Goal: Task Accomplishment & Management: Manage account settings

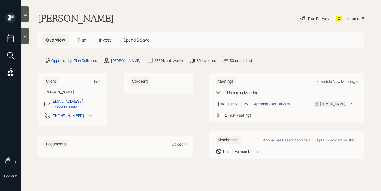
click at [80, 41] on span "Plan" at bounding box center [82, 40] width 9 height 6
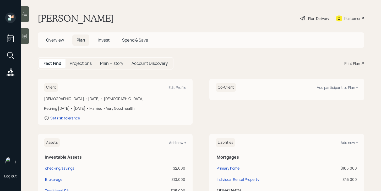
click at [61, 41] on span "Overview" at bounding box center [55, 40] width 18 height 6
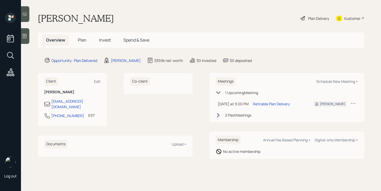
click at [84, 42] on span "Plan" at bounding box center [82, 40] width 9 height 6
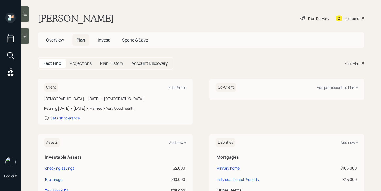
click at [317, 22] on div "Plan Delivery" at bounding box center [314, 19] width 30 height 12
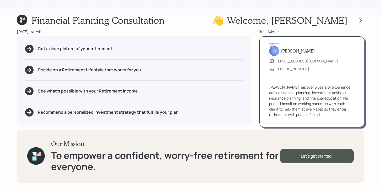
click at [355, 18] on div at bounding box center [355, 20] width 17 height 7
click at [359, 19] on icon at bounding box center [360, 20] width 5 height 5
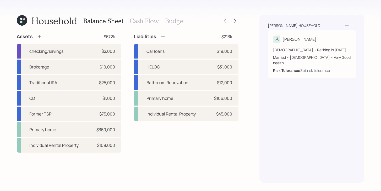
click at [183, 24] on h3 "Budget" at bounding box center [175, 21] width 20 height 8
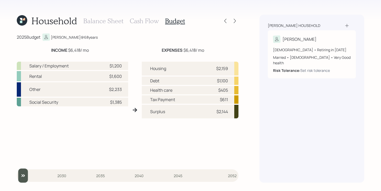
click at [144, 23] on h3 "Cash Flow" at bounding box center [144, 21] width 29 height 8
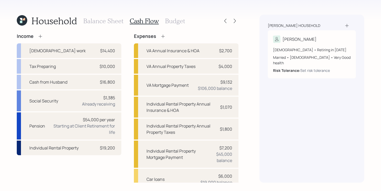
click at [110, 22] on h3 "Balance Sheet" at bounding box center [103, 21] width 40 height 8
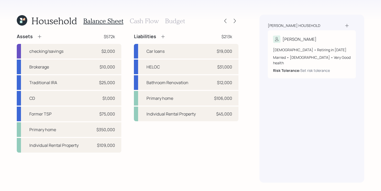
click at [136, 23] on h3 "Cash Flow" at bounding box center [144, 21] width 29 height 8
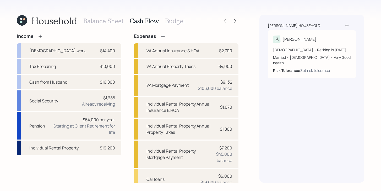
click at [175, 19] on h3 "Budget" at bounding box center [175, 21] width 20 height 8
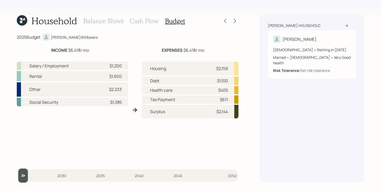
click at [140, 22] on h3 "Cash Flow" at bounding box center [144, 21] width 29 height 8
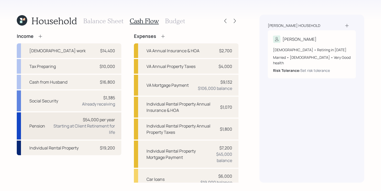
click at [93, 136] on div "Pension $54,000 per year Starting at Client Retirement for life" at bounding box center [69, 126] width 104 height 27
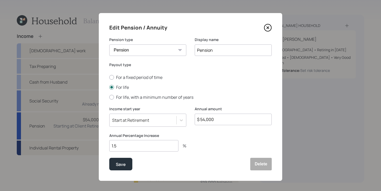
click at [268, 28] on icon at bounding box center [267, 28] width 2 height 2
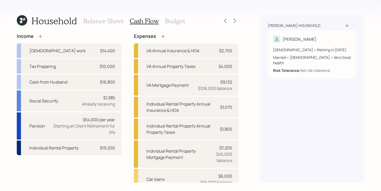
click at [21, 19] on icon at bounding box center [21, 19] width 2 height 2
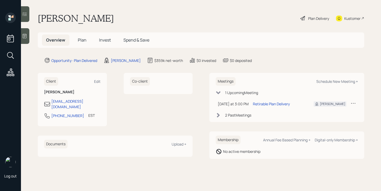
click at [303, 20] on icon at bounding box center [302, 18] width 6 height 6
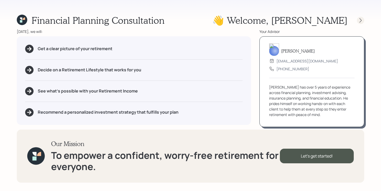
click at [361, 20] on icon at bounding box center [360, 20] width 5 height 5
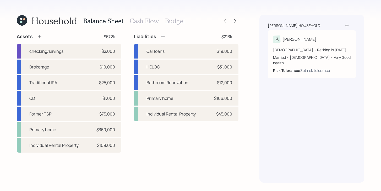
click at [146, 21] on h3 "Cash Flow" at bounding box center [144, 21] width 29 height 8
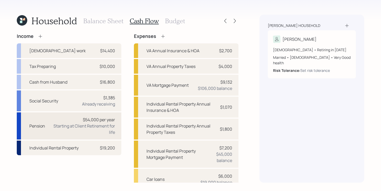
click at [100, 121] on div "$54,000 per year" at bounding box center [99, 120] width 32 height 6
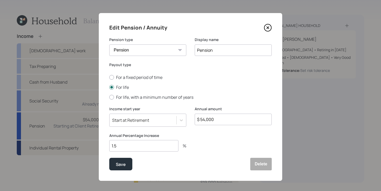
click at [225, 120] on input "$ 54,000" at bounding box center [232, 120] width 77 height 12
type input "$ 52,000"
click at [122, 161] on div "Save" at bounding box center [121, 164] width 10 height 7
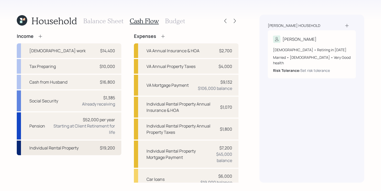
click at [75, 148] on div "Individual Rental Property" at bounding box center [53, 148] width 49 height 6
select select "rental_property"
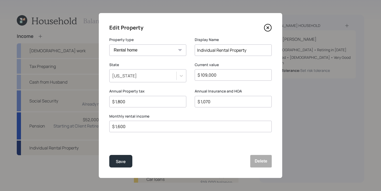
click at [266, 28] on icon at bounding box center [268, 28] width 8 height 8
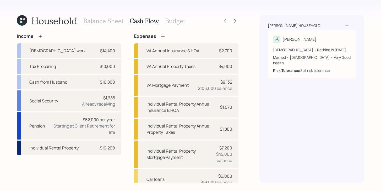
click at [172, 21] on h3 "Budget" at bounding box center [175, 21] width 20 height 8
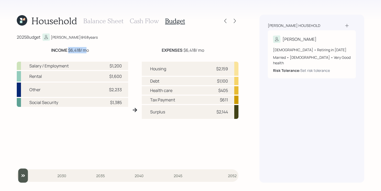
drag, startPoint x: 68, startPoint y: 51, endPoint x: 84, endPoint y: 48, distance: 16.1
click at [84, 48] on div "INCOME $6,418 / mo" at bounding box center [70, 50] width 38 height 6
click at [117, 21] on h3 "Balance Sheet" at bounding box center [103, 21] width 40 height 8
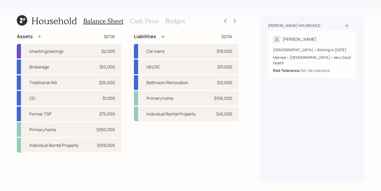
click at [146, 24] on h3 "Cash Flow" at bounding box center [144, 21] width 29 height 8
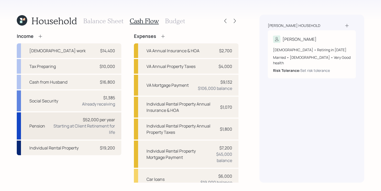
click at [63, 127] on div "Starting at Client Retirement for life" at bounding box center [82, 129] width 66 height 13
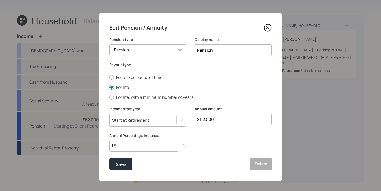
scroll to position [3, 0]
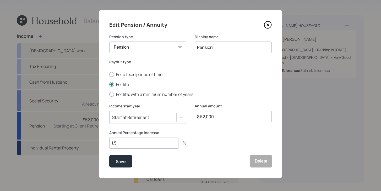
click at [140, 121] on div "Start at Retirement" at bounding box center [142, 117] width 67 height 9
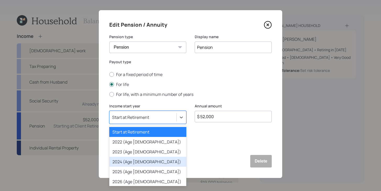
click at [130, 165] on div "2024 (Age [DEMOGRAPHIC_DATA])" at bounding box center [147, 162] width 77 height 10
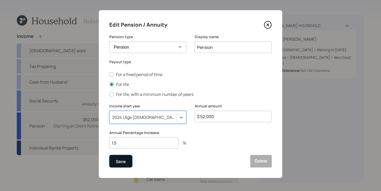
click at [130, 165] on button "Save" at bounding box center [120, 161] width 23 height 13
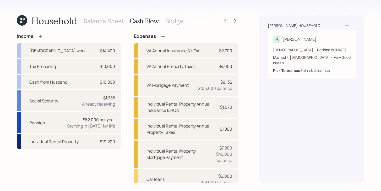
click at [180, 20] on h3 "Budget" at bounding box center [175, 21] width 20 height 8
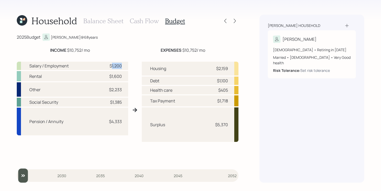
drag, startPoint x: 111, startPoint y: 64, endPoint x: 121, endPoint y: 65, distance: 9.4
click at [121, 65] on div "$1,200" at bounding box center [115, 66] width 12 height 6
click at [125, 65] on div "Salary / Employment $1,200" at bounding box center [72, 66] width 111 height 8
drag, startPoint x: 107, startPoint y: 76, endPoint x: 125, endPoint y: 76, distance: 18.1
click at [125, 76] on div "Rental $1,600" at bounding box center [72, 76] width 111 height 10
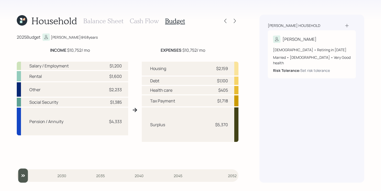
click at [108, 89] on div "$2,233" at bounding box center [114, 90] width 16 height 6
click at [141, 22] on h3 "Cash Flow" at bounding box center [144, 21] width 29 height 8
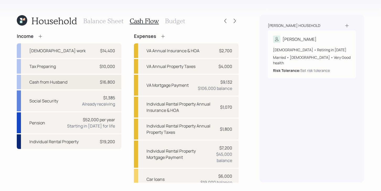
click at [113, 82] on div "$16,800" at bounding box center [107, 82] width 15 height 6
select select "other"
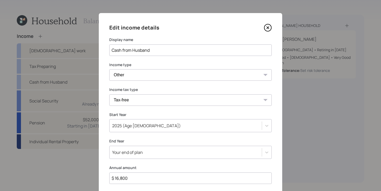
click at [268, 27] on icon at bounding box center [267, 28] width 2 height 2
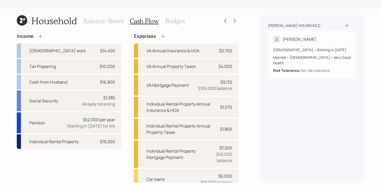
click at [168, 19] on h3 "Budget" at bounding box center [175, 21] width 20 height 8
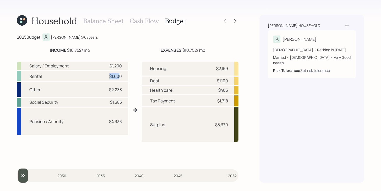
drag, startPoint x: 108, startPoint y: 74, endPoint x: 118, endPoint y: 74, distance: 9.4
click at [118, 74] on div "$1,600" at bounding box center [114, 76] width 16 height 6
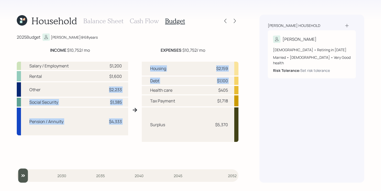
drag, startPoint x: 105, startPoint y: 89, endPoint x: 135, endPoint y: 89, distance: 30.1
click at [135, 89] on div "Salary / Employment $1,200 Rental $1,600 Other $2,233 Social Security $1,385 Pe…" at bounding box center [127, 110] width 221 height 105
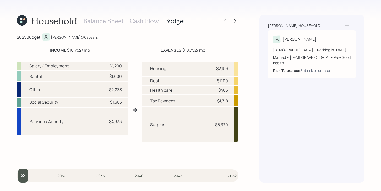
click at [126, 90] on div "Other $2,233" at bounding box center [72, 89] width 111 height 14
drag, startPoint x: 109, startPoint y: 103, endPoint x: 125, endPoint y: 102, distance: 15.5
click at [125, 102] on div "Social Security $1,385" at bounding box center [72, 102] width 111 height 9
drag, startPoint x: 106, startPoint y: 122, endPoint x: 121, endPoint y: 122, distance: 15.2
click at [121, 122] on div "$4,333" at bounding box center [114, 122] width 16 height 6
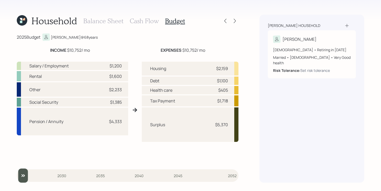
click at [133, 68] on div "Salary / Employment $1,200 Rental $1,600 Other $2,233 Social Security $1,385 Pe…" at bounding box center [127, 110] width 221 height 105
click at [148, 24] on h3 "Cash Flow" at bounding box center [144, 21] width 29 height 8
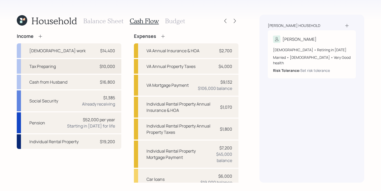
click at [88, 64] on div "Tax Preparing $10,000" at bounding box center [69, 66] width 104 height 15
select select "other"
select select "earned"
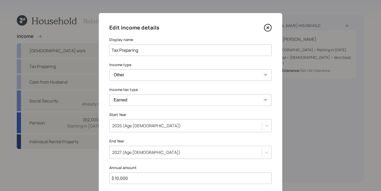
click at [271, 27] on icon at bounding box center [268, 28] width 8 height 8
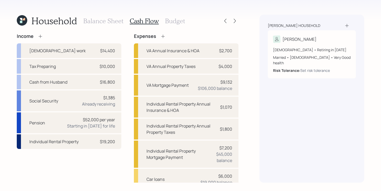
click at [173, 21] on h3 "Budget" at bounding box center [175, 21] width 20 height 8
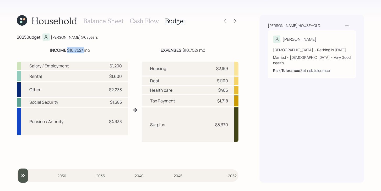
drag, startPoint x: 67, startPoint y: 51, endPoint x: 83, endPoint y: 50, distance: 16.2
click at [83, 50] on div "INCOME $10,752 / mo" at bounding box center [70, 50] width 40 height 6
click at [106, 47] on div "2025 Budget Cassandra @ 68 years INCOME $10,752 / mo EXPENSES $10,752 / mo Sala…" at bounding box center [127, 108] width 221 height 149
drag, startPoint x: 66, startPoint y: 50, endPoint x: 82, endPoint y: 50, distance: 15.4
click at [82, 50] on div "INCOME $10,752 / mo" at bounding box center [70, 50] width 40 height 6
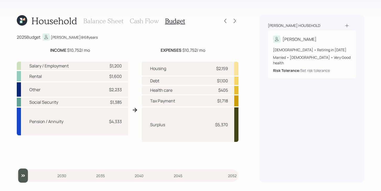
click at [110, 48] on div "INCOME $10,752 / mo" at bounding box center [70, 50] width 106 height 6
drag, startPoint x: 182, startPoint y: 49, endPoint x: 197, endPoint y: 49, distance: 15.7
click at [197, 49] on div "EXPENSES $10,752 / mo" at bounding box center [182, 50] width 44 height 6
drag, startPoint x: 216, startPoint y: 102, endPoint x: 229, endPoint y: 101, distance: 12.9
click at [229, 101] on div "Tax Payment $1,718" at bounding box center [190, 101] width 97 height 11
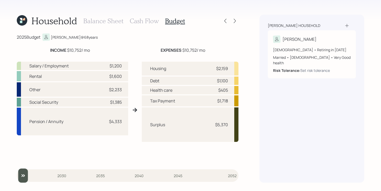
click at [221, 69] on div "$2,159" at bounding box center [222, 68] width 12 height 6
click at [222, 81] on div "$1,100" at bounding box center [222, 81] width 11 height 6
drag, startPoint x: 215, startPoint y: 125, endPoint x: 225, endPoint y: 124, distance: 9.5
click at [225, 124] on div "$5,370" at bounding box center [221, 125] width 13 height 6
click at [212, 123] on div "$5,370" at bounding box center [220, 125] width 16 height 6
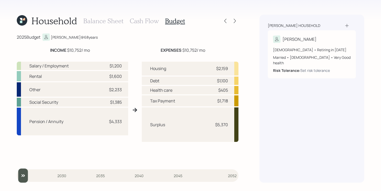
click at [138, 20] on h3 "Cash Flow" at bounding box center [144, 21] width 29 height 8
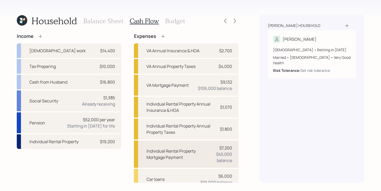
scroll to position [114, 0]
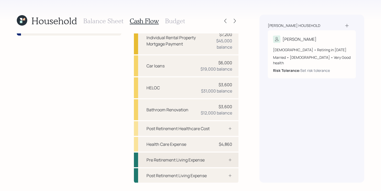
click at [197, 160] on div "Pre Retirement Living Expense" at bounding box center [175, 160] width 58 height 6
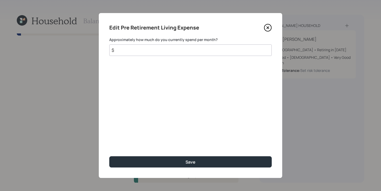
click at [186, 53] on input "$" at bounding box center [190, 50] width 162 height 12
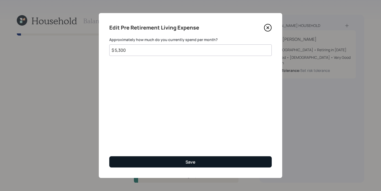
type input "$ 5,300"
click at [191, 159] on div "Save" at bounding box center [190, 162] width 10 height 6
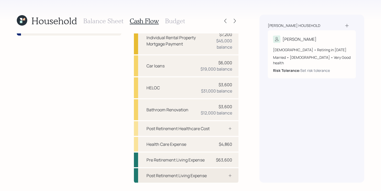
click at [186, 176] on div "Post Retirement Living Expense" at bounding box center [176, 176] width 60 height 6
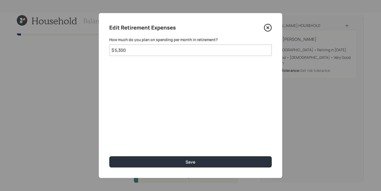
type input "$ 5,300"
click at [186, 168] on div "Edit Retirement Expenses How much do you plan on spending per month in retireme…" at bounding box center [190, 95] width 183 height 165
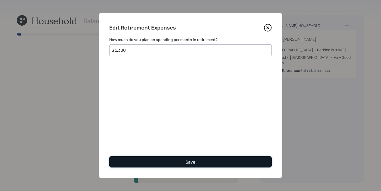
click at [186, 164] on div "Save" at bounding box center [190, 162] width 10 height 6
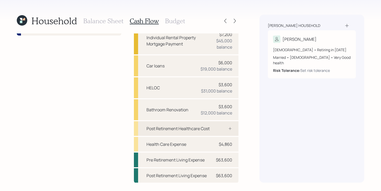
click at [200, 127] on div "Post Retirement Healthcare Cost" at bounding box center [177, 129] width 63 height 6
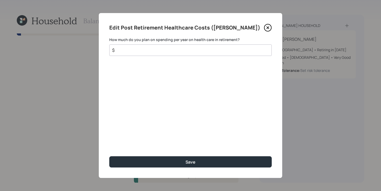
click at [202, 52] on input "$" at bounding box center [187, 50] width 153 height 6
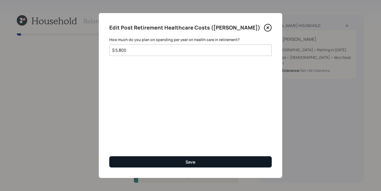
type input "$ 5,800"
click at [220, 162] on button "Save" at bounding box center [190, 162] width 162 height 11
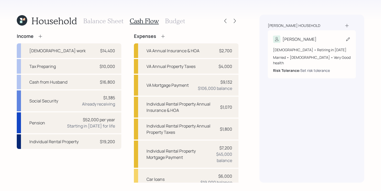
click at [311, 68] on div "Set risk tolerance" at bounding box center [315, 70] width 30 height 5
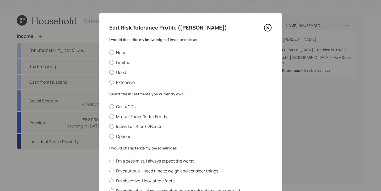
click at [116, 71] on label "Good" at bounding box center [190, 73] width 162 height 6
click at [109, 72] on input "Good" at bounding box center [109, 72] width 0 height 0
radio input "true"
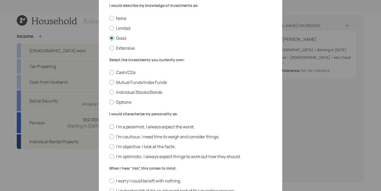
scroll to position [48, 0]
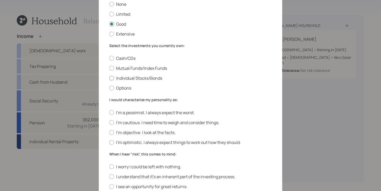
click at [129, 80] on label "Individual Stocks/Bonds" at bounding box center [190, 78] width 162 height 6
click at [109, 79] on input "Individual Stocks/Bonds" at bounding box center [109, 78] width 0 height 0
radio input "true"
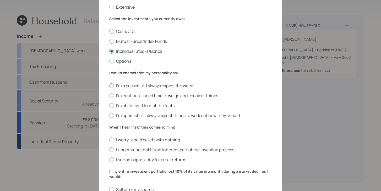
scroll to position [75, 0]
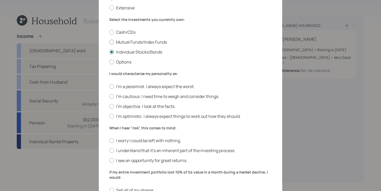
click at [160, 41] on label "Mutual Funds/Index Funds" at bounding box center [190, 42] width 162 height 6
click at [109, 42] on input "Mutual Funds/Index Funds" at bounding box center [109, 42] width 0 height 0
radio input "true"
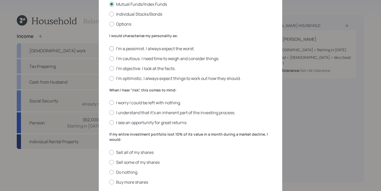
scroll to position [116, 0]
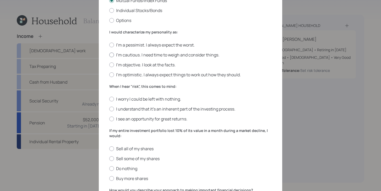
click at [159, 57] on label "I'm cautious. I need time to weigh and consider things." at bounding box center [190, 55] width 162 height 6
click at [109, 55] on input "I'm cautious. I need time to weigh and consider things." at bounding box center [109, 55] width 0 height 0
radio input "true"
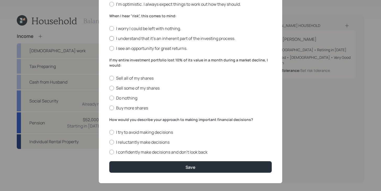
scroll to position [192, 0]
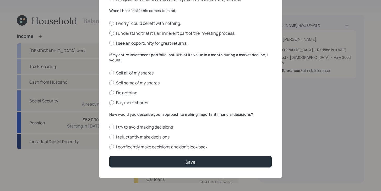
click at [140, 36] on label "I understand that it’s an inherent part of the investing process." at bounding box center [190, 33] width 162 height 6
click at [109, 34] on input "I understand that it’s an inherent part of the investing process." at bounding box center [109, 33] width 0 height 0
radio input "true"
click at [154, 83] on label "Sell some of my shares" at bounding box center [190, 83] width 162 height 6
click at [109, 83] on input "Sell some of my shares" at bounding box center [109, 83] width 0 height 0
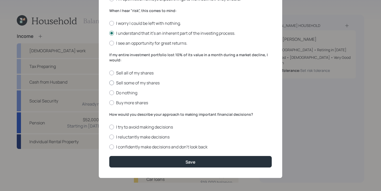
radio input "true"
click at [194, 147] on label "I confidently make decisions and don’t look back" at bounding box center [190, 147] width 162 height 6
click at [109, 147] on input "I confidently make decisions and don’t look back" at bounding box center [109, 147] width 0 height 0
radio input "true"
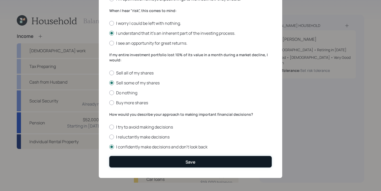
click at [194, 162] on div "Save" at bounding box center [190, 162] width 10 height 6
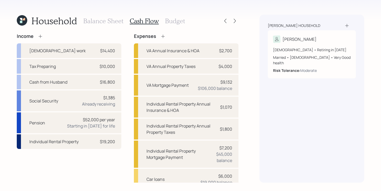
click at [177, 22] on h3 "Budget" at bounding box center [175, 21] width 20 height 8
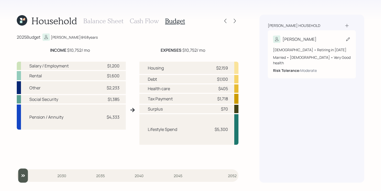
click at [317, 37] on div "[PERSON_NAME]" at bounding box center [311, 39] width 77 height 7
click at [235, 23] on icon at bounding box center [234, 20] width 5 height 5
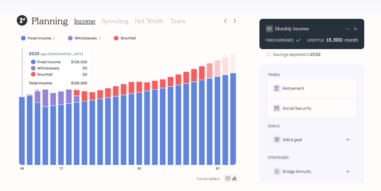
click at [23, 105] on icon at bounding box center [22, 131] width 6 height 68
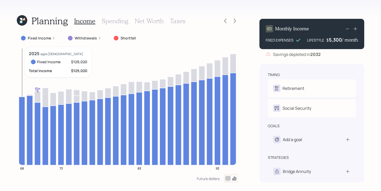
click at [23, 105] on icon at bounding box center [22, 131] width 6 height 68
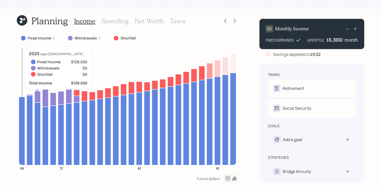
click at [22, 102] on icon at bounding box center [22, 131] width 6 height 68
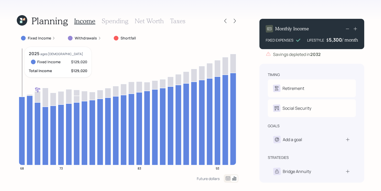
click at [22, 102] on icon at bounding box center [22, 131] width 6 height 68
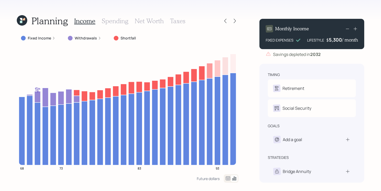
click at [38, 40] on label "Fixed Income" at bounding box center [39, 38] width 23 height 5
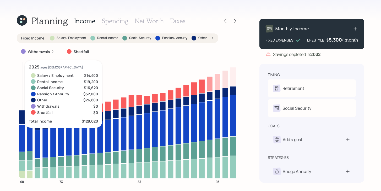
click at [20, 173] on icon at bounding box center [22, 175] width 6 height 8
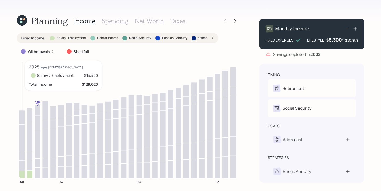
click at [20, 173] on icon at bounding box center [22, 175] width 6 height 8
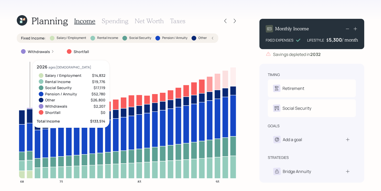
click at [31, 174] on icon at bounding box center [30, 175] width 6 height 8
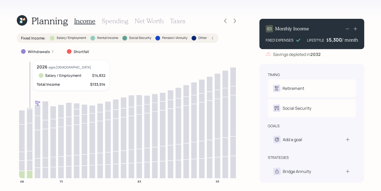
click at [31, 174] on icon at bounding box center [30, 175] width 6 height 8
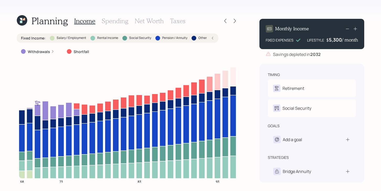
click at [57, 37] on label "Salary / Employment" at bounding box center [72, 38] width 30 height 4
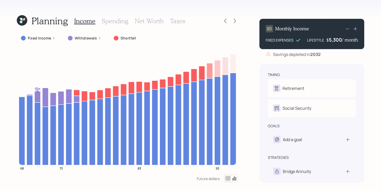
click at [41, 36] on label "Fixed Income" at bounding box center [39, 38] width 23 height 5
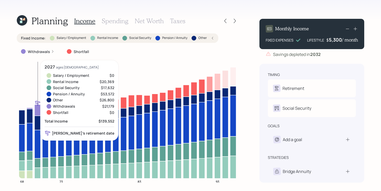
click at [36, 174] on icon at bounding box center [38, 173] width 6 height 11
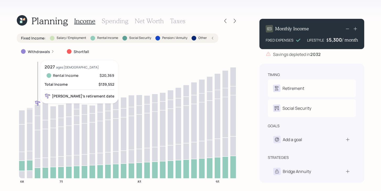
click at [36, 173] on icon at bounding box center [38, 173] width 6 height 11
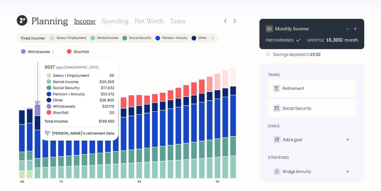
click at [38, 164] on icon at bounding box center [38, 163] width 6 height 9
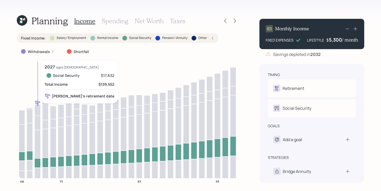
click at [38, 164] on icon at bounding box center [38, 163] width 6 height 9
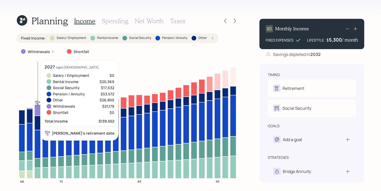
click at [37, 152] on icon at bounding box center [38, 144] width 6 height 29
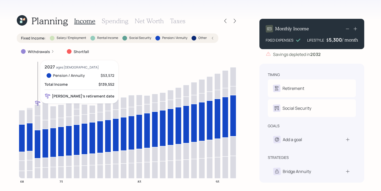
click at [37, 152] on icon at bounding box center [38, 144] width 6 height 29
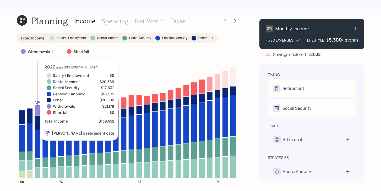
click at [38, 121] on icon at bounding box center [38, 123] width 6 height 14
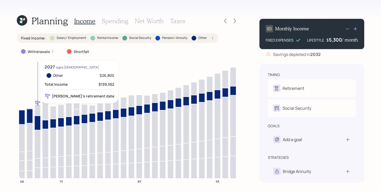
click at [38, 125] on icon at bounding box center [38, 123] width 6 height 14
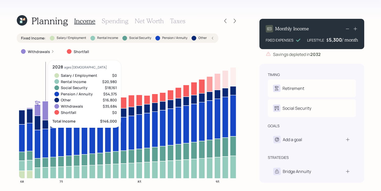
click at [45, 116] on icon at bounding box center [45, 110] width 6 height 19
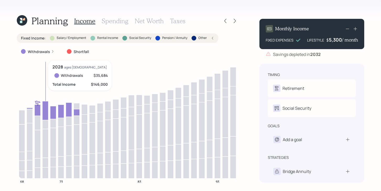
click at [45, 116] on icon at bounding box center [45, 110] width 6 height 19
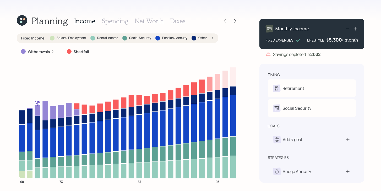
click at [43, 41] on label "Fixed Income :" at bounding box center [33, 38] width 25 height 5
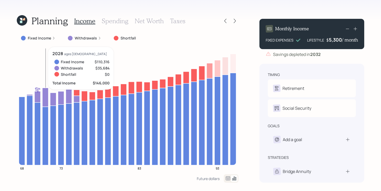
click at [46, 101] on icon at bounding box center [45, 97] width 6 height 19
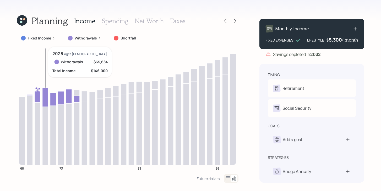
click at [46, 101] on icon at bounding box center [45, 97] width 6 height 19
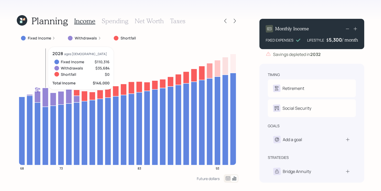
click at [46, 115] on icon at bounding box center [45, 136] width 6 height 59
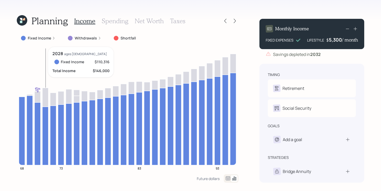
click at [46, 115] on icon at bounding box center [45, 136] width 6 height 59
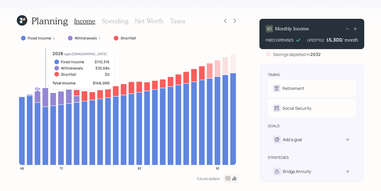
click at [46, 105] on icon at bounding box center [45, 97] width 6 height 19
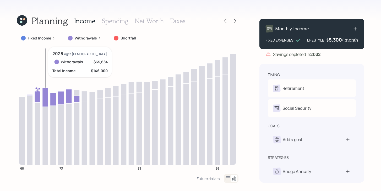
click at [46, 100] on icon at bounding box center [45, 97] width 6 height 19
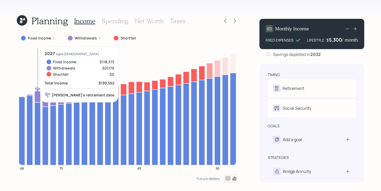
click at [39, 96] on icon at bounding box center [38, 96] width 6 height 11
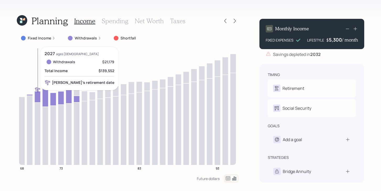
click at [39, 96] on icon at bounding box center [38, 96] width 6 height 11
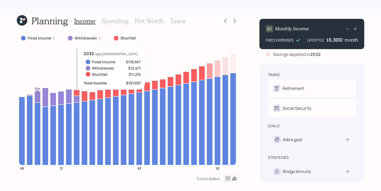
click at [76, 92] on icon at bounding box center [77, 93] width 6 height 6
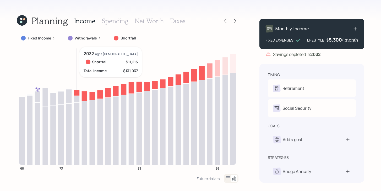
click at [76, 92] on icon at bounding box center [77, 93] width 6 height 6
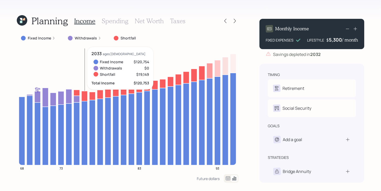
click at [84, 92] on icon at bounding box center [84, 96] width 6 height 10
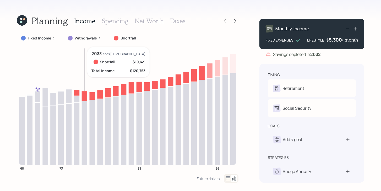
click at [84, 94] on icon at bounding box center [84, 96] width 6 height 10
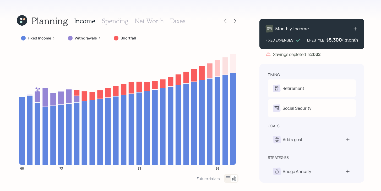
click at [340, 42] on div "5,300" at bounding box center [334, 40] width 13 height 6
click at [340, 42] on div "5300" at bounding box center [334, 40] width 13 height 6
click at [334, 41] on div "5300" at bounding box center [334, 40] width 13 height 6
click at [251, 77] on div "Planning Income Spending Net Worth Taxes Fixed Income Withdrawals Shortfall 68 …" at bounding box center [190, 95] width 381 height 191
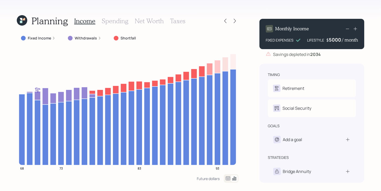
click at [336, 42] on div "5000" at bounding box center [334, 40] width 13 height 6
click at [244, 89] on div "Planning Income Spending Net Worth Taxes Fixed Income Withdrawals Shortfall 68 …" at bounding box center [190, 95] width 381 height 191
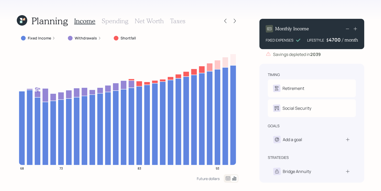
click at [336, 39] on div "4700" at bounding box center [334, 40] width 13 height 6
click at [249, 88] on div "Planning Income Spending Net Worth Taxes Fixed Income Withdrawals Shortfall 68 …" at bounding box center [190, 95] width 381 height 191
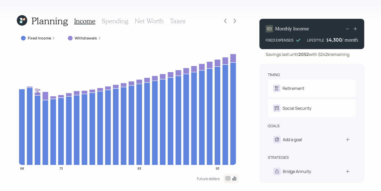
click at [336, 40] on div "4,300" at bounding box center [334, 40] width 13 height 6
click at [336, 40] on div "4300" at bounding box center [334, 40] width 13 height 6
click at [249, 79] on div "Planning Income Spending Net Worth Taxes Fixed Income Withdrawals 68 73 83 93 F…" at bounding box center [190, 95] width 381 height 191
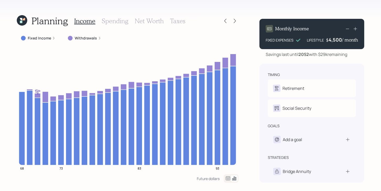
click at [337, 42] on div "4,500" at bounding box center [334, 40] width 13 height 6
click at [337, 42] on div "4500" at bounding box center [334, 40] width 13 height 6
click at [246, 79] on div "Planning Income Spending Net Worth Taxes Fixed Income Withdrawals 68 73 83 93 F…" at bounding box center [190, 95] width 381 height 191
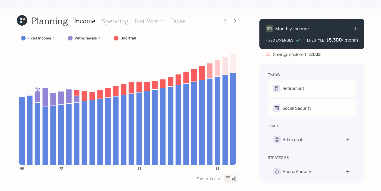
click at [116, 20] on h3 "Spending" at bounding box center [115, 21] width 27 height 8
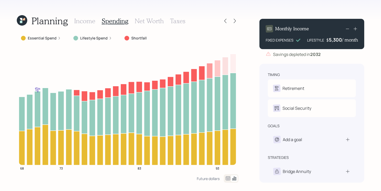
click at [173, 18] on h3 "Taxes" at bounding box center [177, 21] width 15 height 8
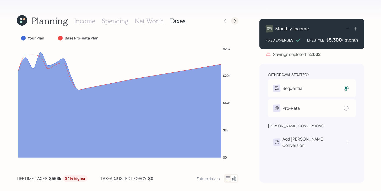
click at [236, 18] on div at bounding box center [234, 20] width 7 height 7
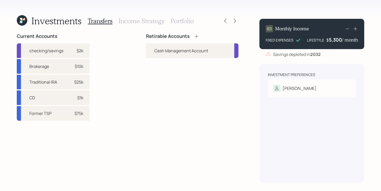
click at [197, 34] on icon at bounding box center [196, 36] width 5 height 5
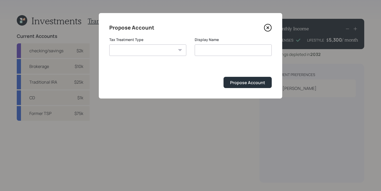
click at [152, 45] on select "Roth Taxable Traditional" at bounding box center [147, 50] width 77 height 12
select select "traditional"
click at [109, 44] on select "Roth Taxable Traditional" at bounding box center [147, 50] width 77 height 12
click at [226, 49] on input "Traditional" at bounding box center [232, 50] width 77 height 12
type input "Traditional IRA"
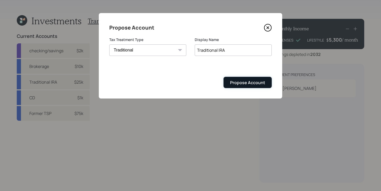
click at [246, 82] on div "Propose Account" at bounding box center [247, 83] width 35 height 6
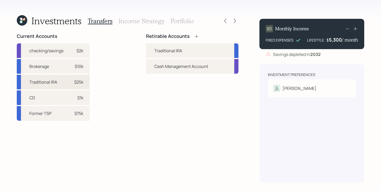
click at [86, 84] on div "Traditional IRA $25k" at bounding box center [53, 82] width 73 height 15
click at [158, 51] on div "Traditional IRA" at bounding box center [168, 51] width 28 height 6
select select "2dd7e112-ff8d-49d6-b457-35bd0715a807"
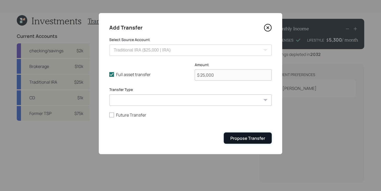
click at [243, 141] on div "Propose Transfer" at bounding box center [247, 139] width 35 height 6
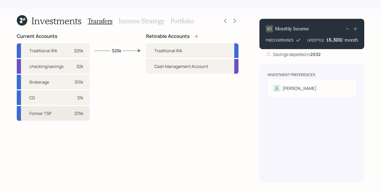
click at [82, 116] on div "$75k" at bounding box center [78, 113] width 9 height 6
click at [151, 46] on div "Traditional IRA" at bounding box center [192, 50] width 92 height 15
select select "9877b4c5-2d9b-4214-872e-d50ddac37461"
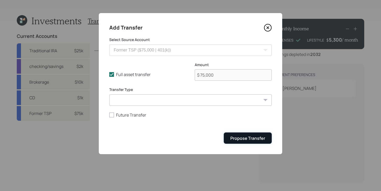
click at [249, 137] on div "Propose Transfer" at bounding box center [247, 139] width 35 height 6
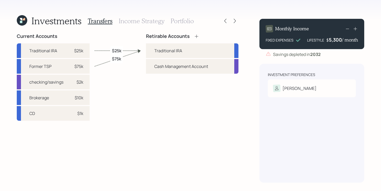
click at [197, 36] on icon at bounding box center [196, 36] width 5 height 5
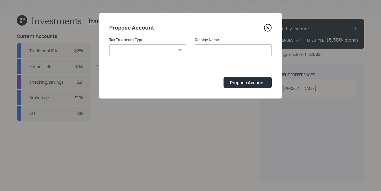
click at [165, 51] on select "Roth Taxable Traditional" at bounding box center [147, 50] width 77 height 12
select select "taxable"
click at [109, 44] on select "Roth Taxable Traditional" at bounding box center [147, 50] width 77 height 12
click at [228, 54] on input "Taxable" at bounding box center [232, 50] width 77 height 12
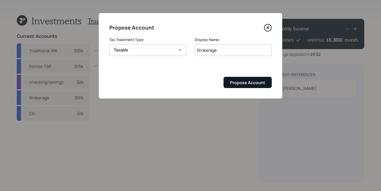
type input "Brokerage"
click at [256, 83] on div "Propose Account" at bounding box center [247, 83] width 35 height 6
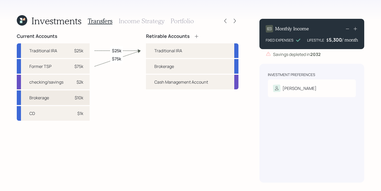
click at [78, 100] on div "$10k" at bounding box center [79, 98] width 9 height 6
click at [155, 66] on div "Brokerage" at bounding box center [164, 66] width 20 height 6
select select "e3e8d722-a1fd-4f0a-af0a-22fa47474a30"
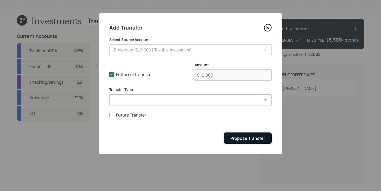
click at [259, 141] on div "Propose Transfer" at bounding box center [247, 139] width 35 height 6
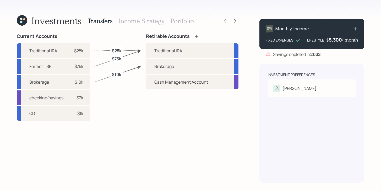
click at [134, 22] on h3 "Income Strategy" at bounding box center [142, 21] width 46 height 8
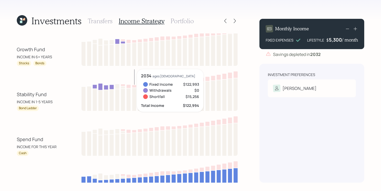
scroll to position [9, 0]
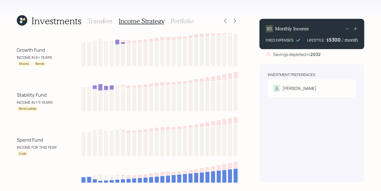
click at [339, 41] on div "5300" at bounding box center [334, 40] width 13 height 6
click at [338, 41] on div "5300" at bounding box center [334, 40] width 13 height 6
click at [246, 97] on div "Investments Transfers Income Strategy Portfolio Growth Fund INCOME IN 6+ YEARS …" at bounding box center [190, 95] width 381 height 191
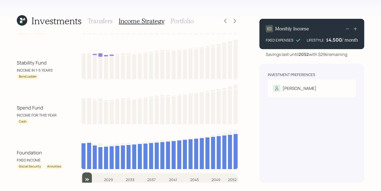
scroll to position [45, 0]
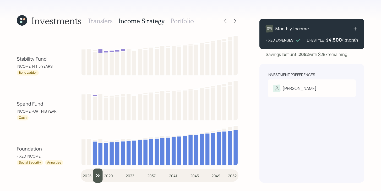
drag, startPoint x: 86, startPoint y: 174, endPoint x: 93, endPoint y: 173, distance: 6.6
type input "2027"
click at [93, 173] on input "slider" at bounding box center [160, 176] width 158 height 14
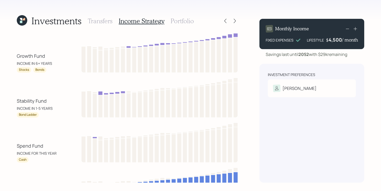
scroll to position [0, 0]
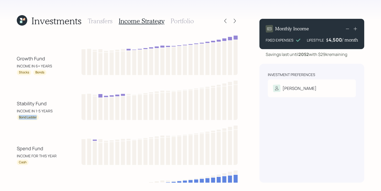
drag, startPoint x: 40, startPoint y: 119, endPoint x: 17, endPoint y: 119, distance: 22.8
click at [17, 119] on div "Bond Ladder" at bounding box center [40, 117] width 47 height 5
click at [55, 118] on div "Bond Ladder" at bounding box center [40, 117] width 47 height 5
click at [187, 19] on h3 "Portfolio" at bounding box center [181, 21] width 23 height 8
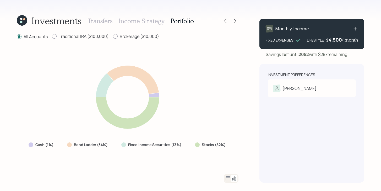
click at [227, 177] on icon at bounding box center [228, 179] width 6 height 6
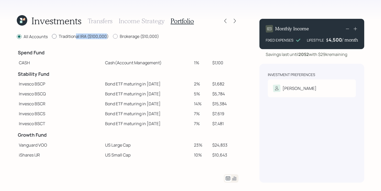
drag, startPoint x: 106, startPoint y: 36, endPoint x: 76, endPoint y: 36, distance: 30.4
click at [76, 36] on label "Traditional IRA ($100,000)" at bounding box center [80, 37] width 57 height 6
click at [52, 36] on input "Traditional IRA ($100,000)" at bounding box center [52, 36] width 0 height 0
radio input "true"
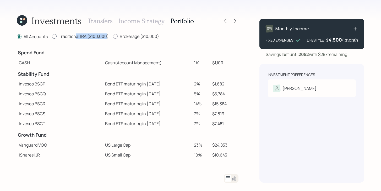
radio input "false"
drag, startPoint x: 196, startPoint y: 62, endPoint x: 171, endPoint y: 62, distance: 24.6
click at [171, 62] on tr "CASH Cash (Account Management) 1% $1,000" at bounding box center [127, 63] width 221 height 10
click at [171, 62] on td "Cash (Account Management)" at bounding box center [147, 63] width 89 height 10
click at [49, 54] on h4 "Spend Fund" at bounding box center [60, 53] width 84 height 6
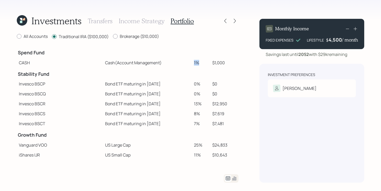
drag, startPoint x: 194, startPoint y: 62, endPoint x: 185, endPoint y: 62, distance: 8.9
click at [192, 62] on td "1%" at bounding box center [201, 63] width 18 height 10
drag, startPoint x: 198, startPoint y: 62, endPoint x: 179, endPoint y: 62, distance: 19.1
click at [179, 62] on tr "CASH Cash (Account Management) 1% $1,000" at bounding box center [127, 63] width 221 height 10
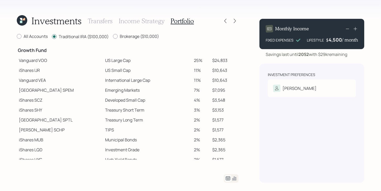
scroll to position [82, 0]
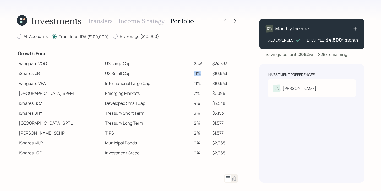
drag, startPoint x: 194, startPoint y: 75, endPoint x: 177, endPoint y: 74, distance: 16.3
click at [177, 74] on tr "iShares IJR US Small Cap 11% $10,643" at bounding box center [127, 74] width 221 height 10
click at [196, 81] on td "11%" at bounding box center [201, 84] width 18 height 10
click at [331, 39] on div "4,500" at bounding box center [334, 40] width 13 height 6
click at [331, 39] on div "4500" at bounding box center [334, 40] width 13 height 6
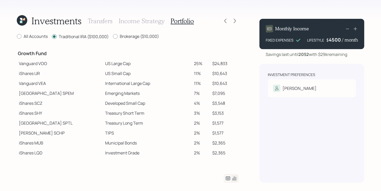
click at [248, 73] on div "Investments Transfers Income Strategy Portfolio All Accounts Traditional IRA ($…" at bounding box center [190, 95] width 381 height 191
click at [232, 20] on div at bounding box center [234, 20] width 7 height 7
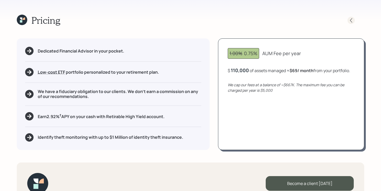
click at [350, 18] on icon at bounding box center [350, 20] width 5 height 5
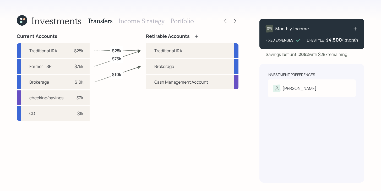
click at [186, 20] on h3 "Portfolio" at bounding box center [181, 21] width 23 height 8
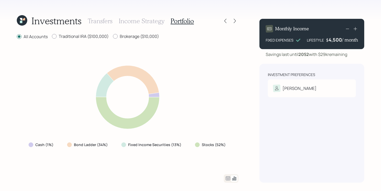
click at [227, 179] on icon at bounding box center [228, 179] width 6 height 6
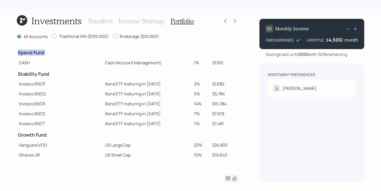
drag, startPoint x: 17, startPoint y: 53, endPoint x: 50, endPoint y: 54, distance: 32.5
click at [50, 54] on td "Spend Fund" at bounding box center [60, 52] width 86 height 12
drag, startPoint x: 20, startPoint y: 74, endPoint x: 56, endPoint y: 74, distance: 36.1
click at [56, 74] on h4 "Stability Fund" at bounding box center [60, 74] width 84 height 6
drag, startPoint x: 21, startPoint y: 134, endPoint x: 60, endPoint y: 134, distance: 38.7
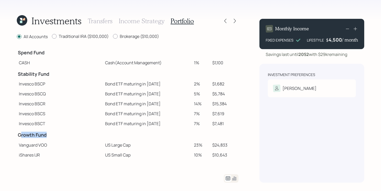
click at [60, 134] on h4 "Growth Fund" at bounding box center [60, 135] width 84 height 6
click at [60, 133] on h4 "Growth Fund" at bounding box center [60, 135] width 84 height 6
click at [231, 24] on div at bounding box center [229, 20] width 17 height 7
click at [233, 21] on icon at bounding box center [234, 20] width 5 height 5
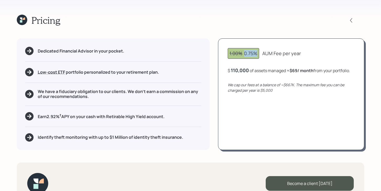
drag, startPoint x: 244, startPoint y: 52, endPoint x: 257, endPoint y: 52, distance: 12.8
click at [257, 52] on div "1.00% 0.75%" at bounding box center [242, 53] width 31 height 11
click at [246, 75] on div "1.00% 0.75% AUM Fee per year $ 110,000 of assets managed ≈ $69 / month from you…" at bounding box center [291, 93] width 146 height 111
drag, startPoint x: 38, startPoint y: 137, endPoint x: 139, endPoint y: 132, distance: 101.4
click at [136, 132] on div "Dedicated Financial Advisor in your pocket. Low-cost ETF Retirable uses diversi…" at bounding box center [113, 93] width 193 height 111
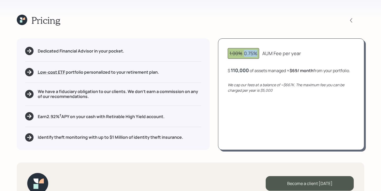
drag, startPoint x: 243, startPoint y: 53, endPoint x: 256, endPoint y: 53, distance: 12.8
click at [256, 53] on div "1.00% 0.75%" at bounding box center [243, 53] width 28 height 7
drag, startPoint x: 315, startPoint y: 71, endPoint x: 292, endPoint y: 71, distance: 23.0
click at [292, 71] on b "$69 / month" at bounding box center [301, 71] width 24 height 6
click at [335, 54] on div "1.00% 0.75% AUM Fee per year" at bounding box center [290, 53] width 127 height 11
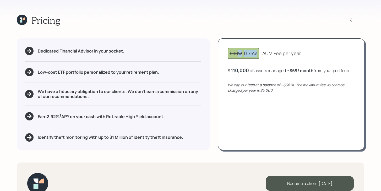
drag, startPoint x: 256, startPoint y: 53, endPoint x: 236, endPoint y: 53, distance: 19.9
click at [236, 53] on div "1.00% 0.75%" at bounding box center [243, 53] width 28 height 7
click at [319, 50] on div "1.00% 0.75% AUM Fee per year" at bounding box center [290, 53] width 127 height 11
click at [19, 18] on icon at bounding box center [22, 20] width 10 height 10
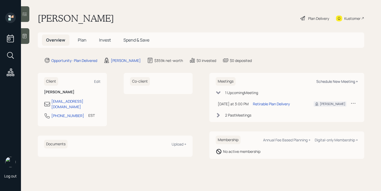
click at [321, 82] on div "Schedule New Meeting +" at bounding box center [337, 81] width 42 height 5
select select "bffa7908-1b2a-4c79-9bb6-f0ec9aed22d3"
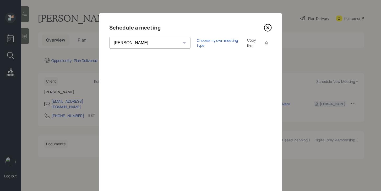
click at [268, 30] on icon at bounding box center [268, 28] width 8 height 8
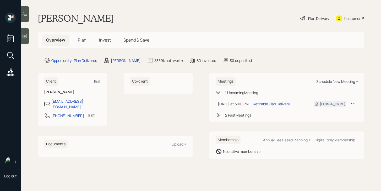
click at [324, 83] on div "Schedule New Meeting +" at bounding box center [337, 81] width 42 height 5
select select "bffa7908-1b2a-4c79-9bb6-f0ec9aed22d3"
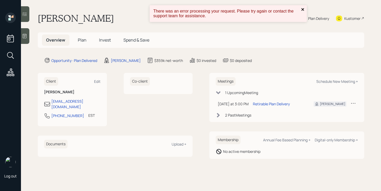
click at [302, 9] on icon "close" at bounding box center [302, 9] width 3 height 3
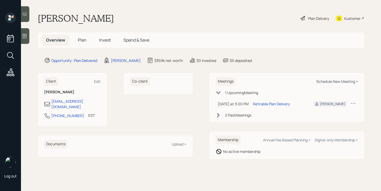
click at [350, 80] on div "Schedule New Meeting +" at bounding box center [337, 81] width 42 height 5
select select "bffa7908-1b2a-4c79-9bb6-f0ec9aed22d3"
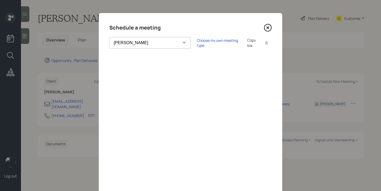
click at [267, 29] on icon at bounding box center [268, 28] width 8 height 8
